Goal: Information Seeking & Learning: Stay updated

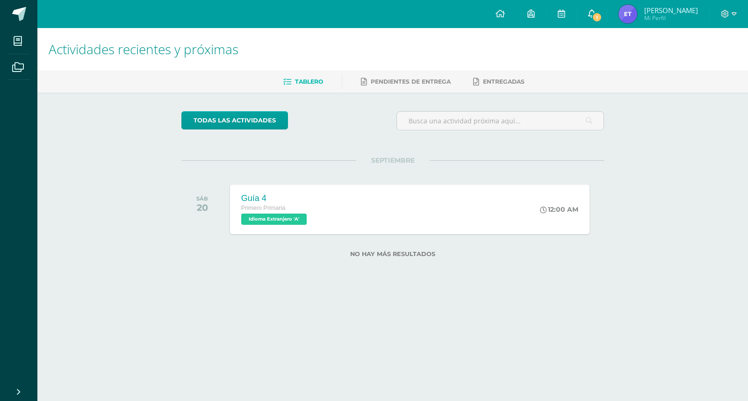
click at [596, 12] on icon at bounding box center [591, 13] width 7 height 8
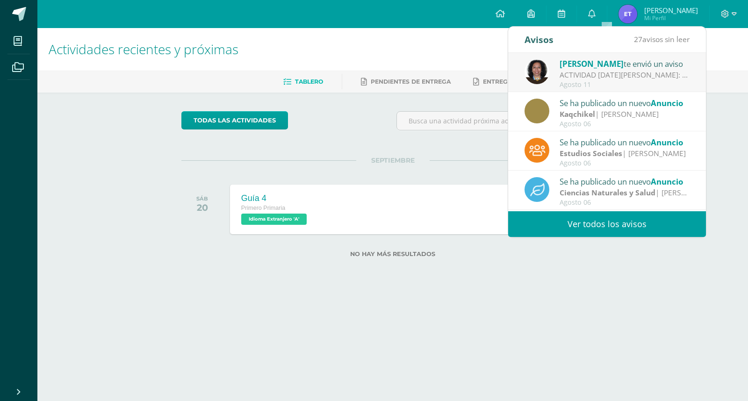
click at [575, 71] on div "ACTIVIDAD [DATE][PERSON_NAME]: Papitos buenos días. Es un gusto saludarlos. Les…" at bounding box center [625, 75] width 130 height 11
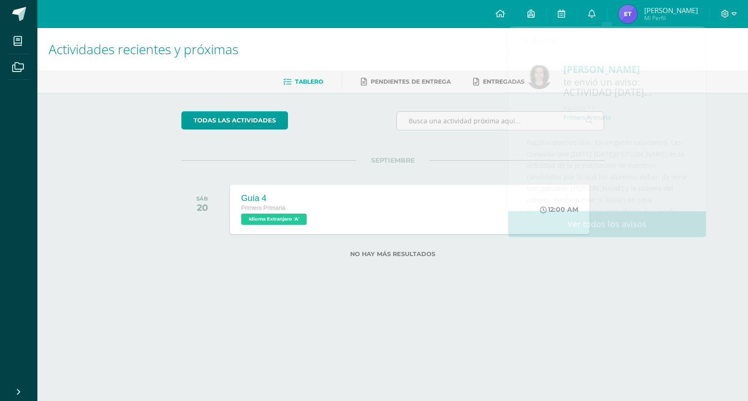
click at [596, 251] on label "No hay más resultados" at bounding box center [392, 254] width 423 height 7
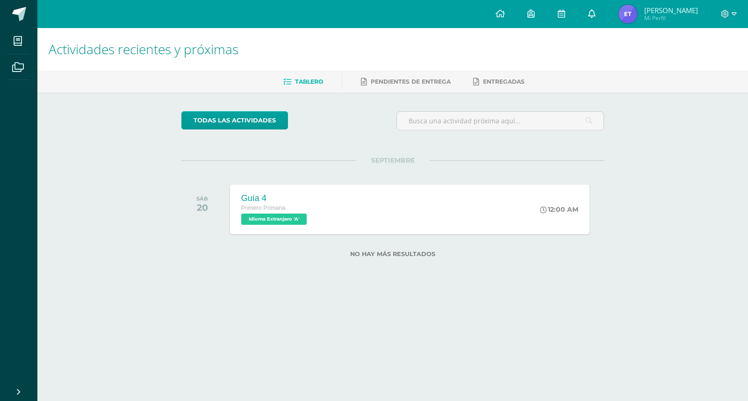
click at [596, 11] on icon at bounding box center [591, 13] width 7 height 8
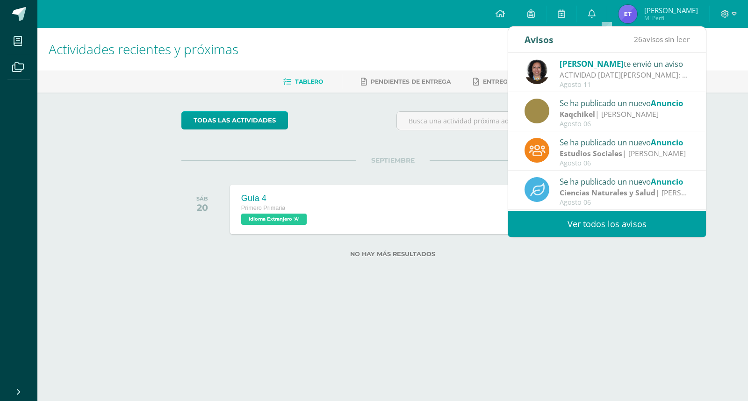
click at [601, 192] on strong "Ciencias Naturales y Salud" at bounding box center [608, 192] width 96 height 10
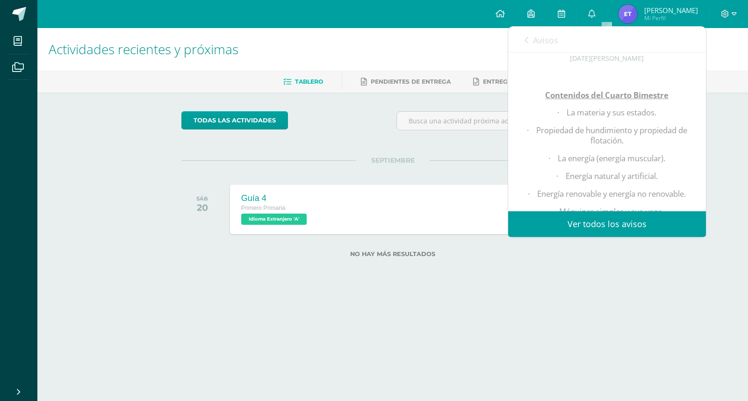
scroll to position [187, 0]
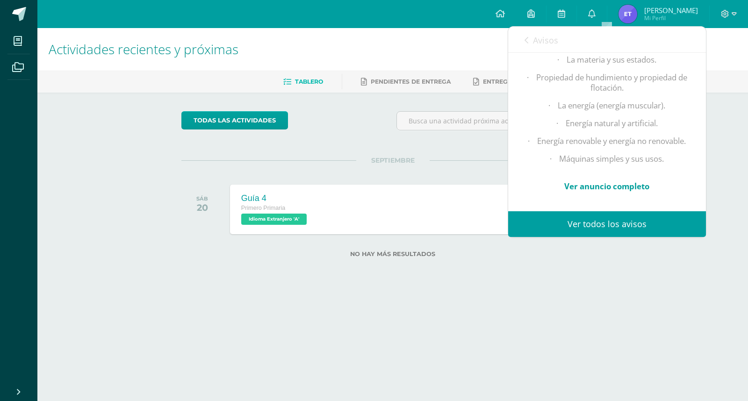
click at [604, 181] on link "Ver anuncio completo" at bounding box center [606, 186] width 85 height 11
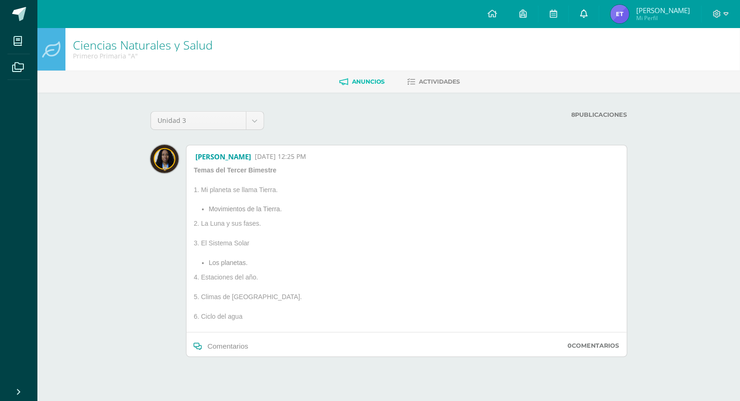
click at [588, 17] on icon at bounding box center [583, 13] width 7 height 8
click at [588, 12] on icon at bounding box center [583, 13] width 7 height 8
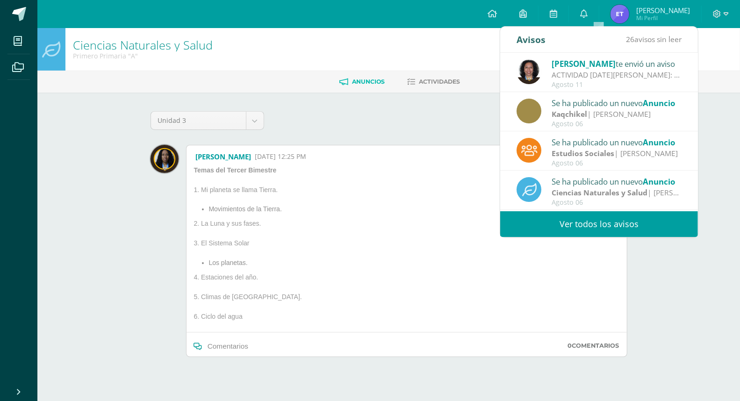
click at [628, 227] on link "Ver todos los avisos" at bounding box center [599, 224] width 198 height 26
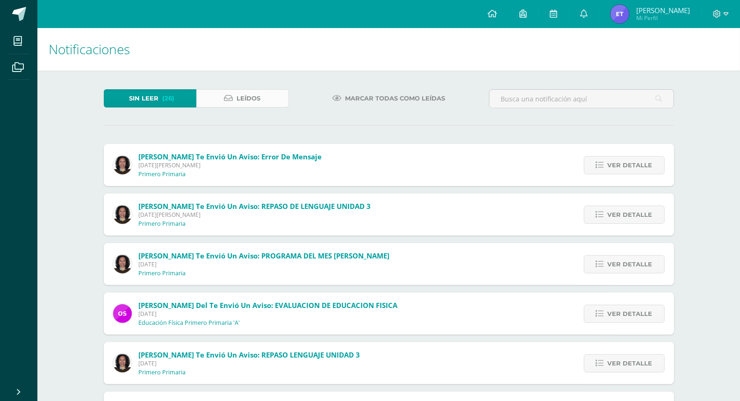
click at [237, 95] on span "Leídos" at bounding box center [249, 98] width 24 height 17
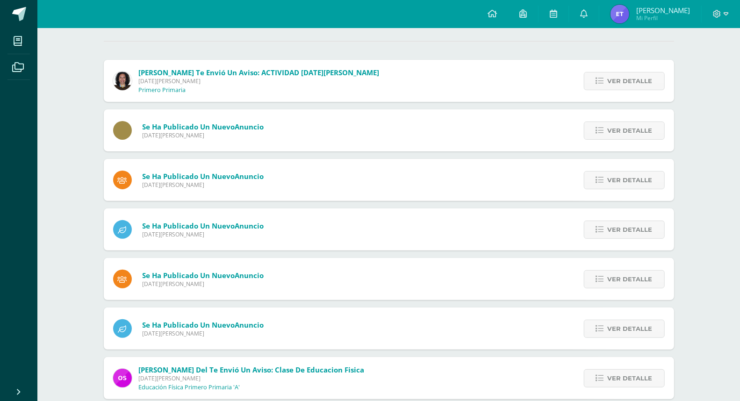
scroll to position [104, 0]
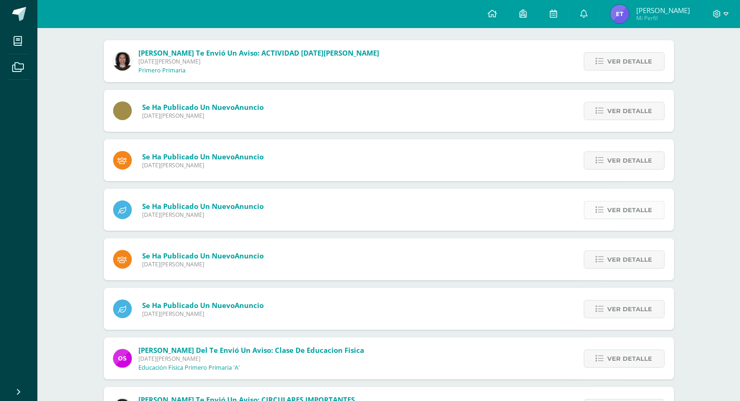
click at [638, 211] on span "Ver detalle" at bounding box center [630, 209] width 45 height 17
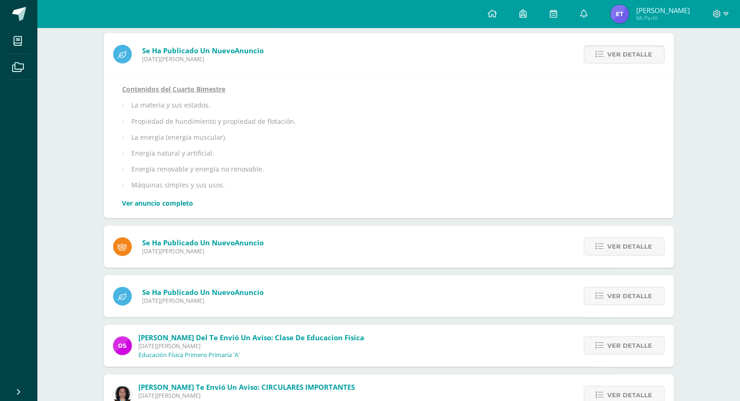
scroll to position [208, 0]
